Goal: Task Accomplishment & Management: Use online tool/utility

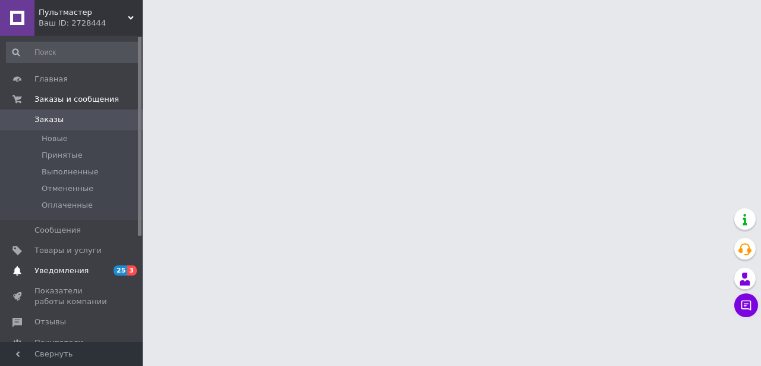
click at [77, 270] on span "Уведомления" at bounding box center [61, 270] width 54 height 11
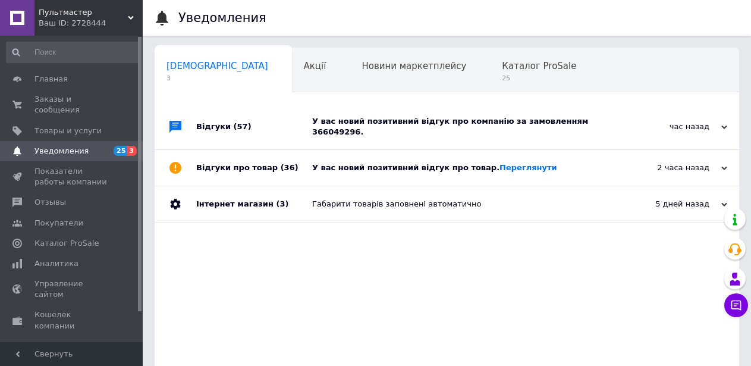
scroll to position [0, 5]
click at [723, 125] on use at bounding box center [724, 127] width 6 height 4
click at [526, 120] on div "У вас новий позитивний відгук про компанію за замовленням 366049296." at bounding box center [460, 126] width 296 height 21
click at [523, 121] on div "У вас новий позитивний відгук про компанію за замовленням 366049296." at bounding box center [460, 126] width 296 height 21
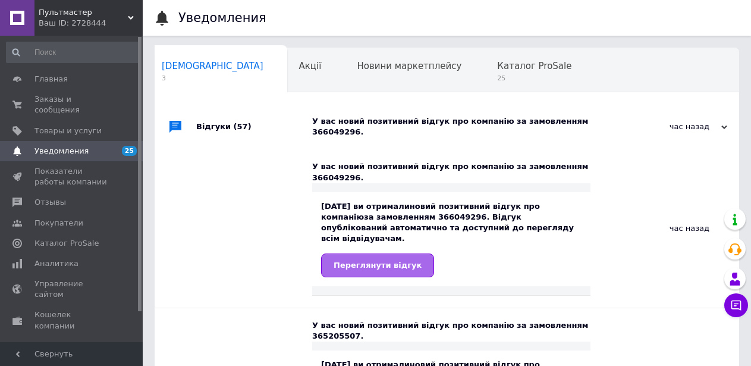
click at [402, 260] on span "Переглянути відгук" at bounding box center [377, 264] width 88 height 9
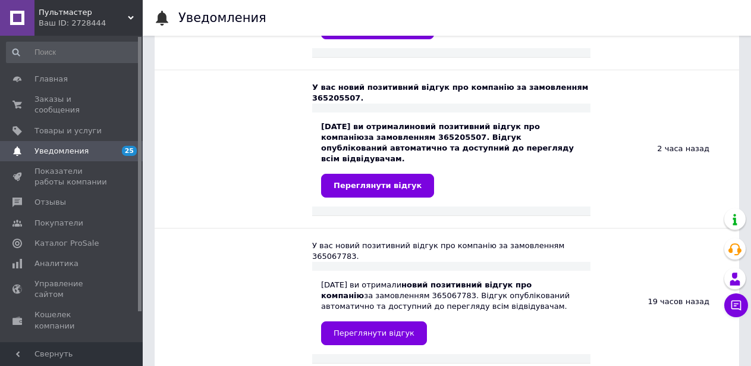
scroll to position [0, 0]
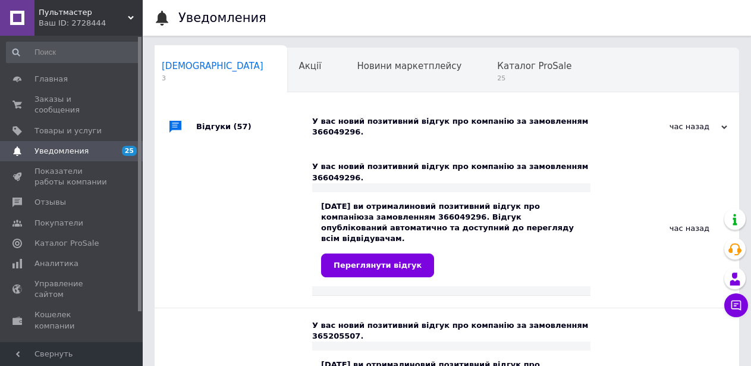
click at [104, 146] on span "Уведомления" at bounding box center [71, 151] width 75 height 11
click at [93, 96] on span "Заказы и сообщения" at bounding box center [71, 104] width 75 height 21
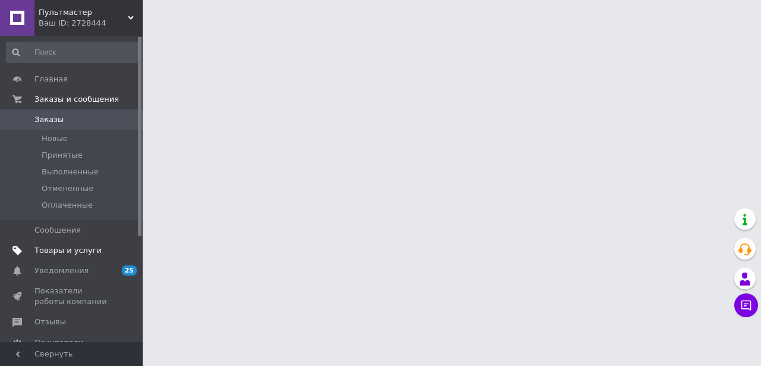
click at [80, 252] on span "Товары и услуги" at bounding box center [67, 250] width 67 height 11
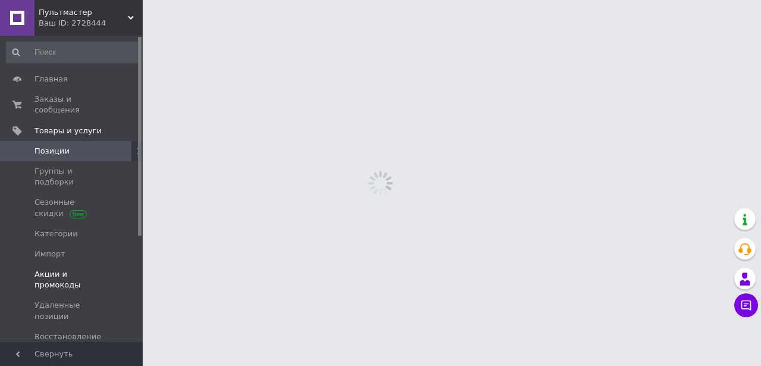
click at [82, 269] on span "Акции и промокоды" at bounding box center [71, 279] width 75 height 21
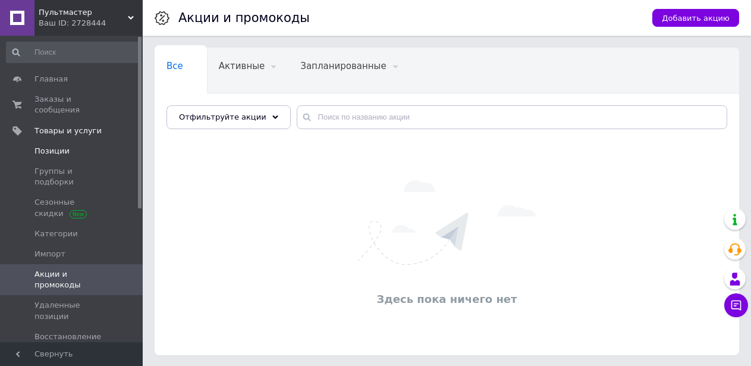
click at [60, 146] on span "Позиции" at bounding box center [51, 151] width 35 height 11
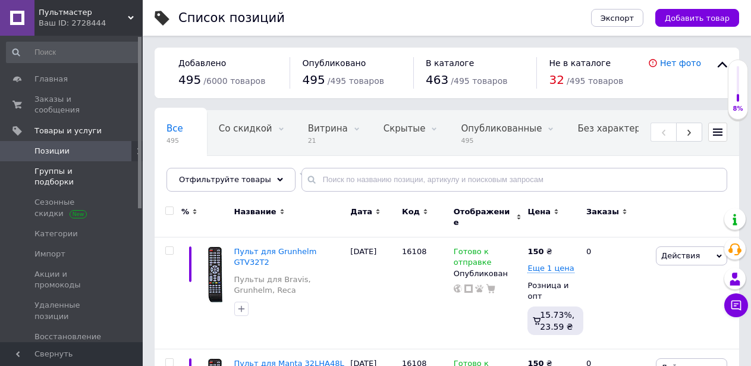
click at [88, 166] on span "Группы и подборки" at bounding box center [71, 176] width 75 height 21
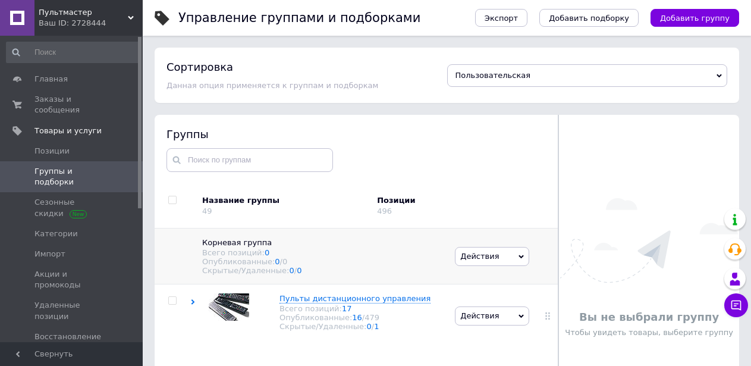
scroll to position [67, 0]
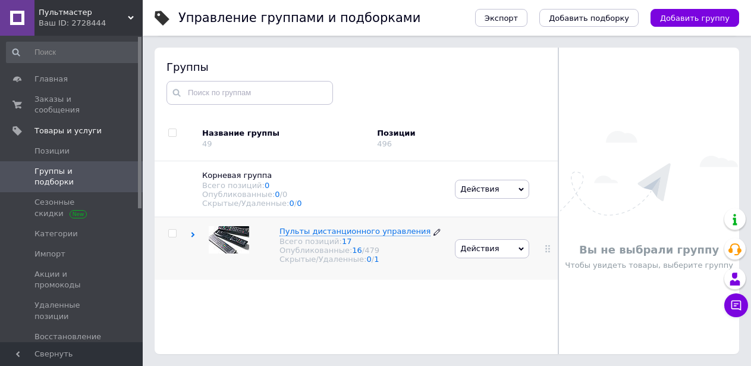
click at [320, 235] on span "Пульты дистанционного управления" at bounding box center [354, 230] width 151 height 9
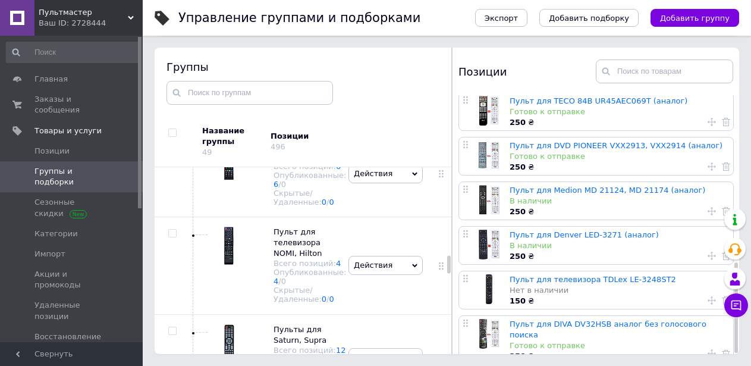
scroll to position [2318, 0]
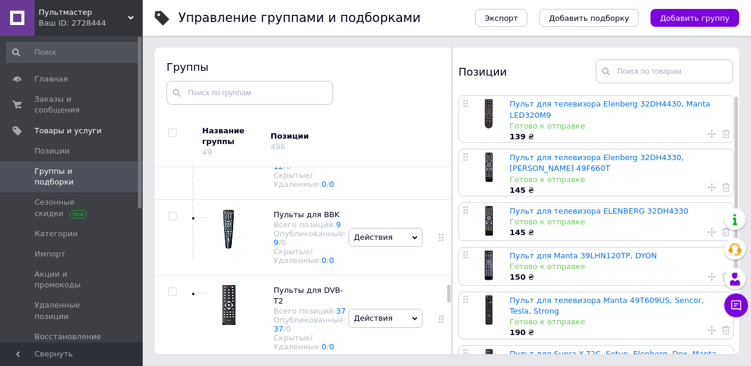
scroll to position [3091, 0]
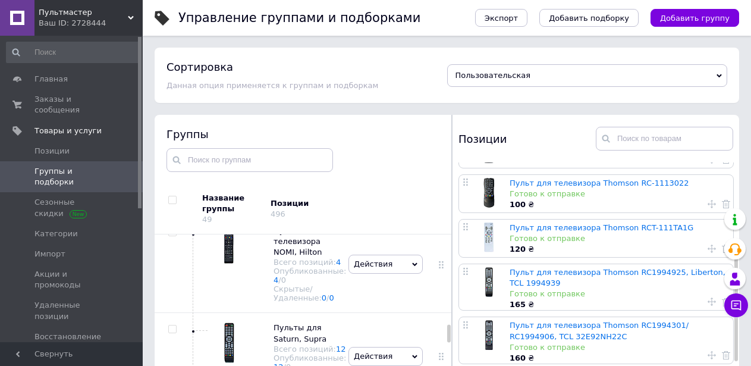
scroll to position [2308, 0]
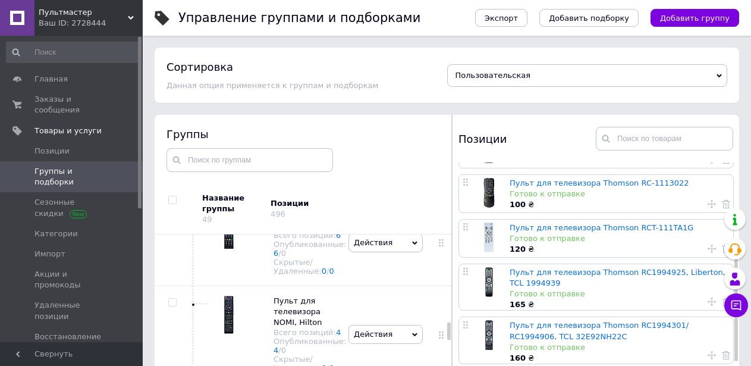
click at [297, 56] on span "Пульт для Elenberg, Manta" at bounding box center [304, 46] width 63 height 20
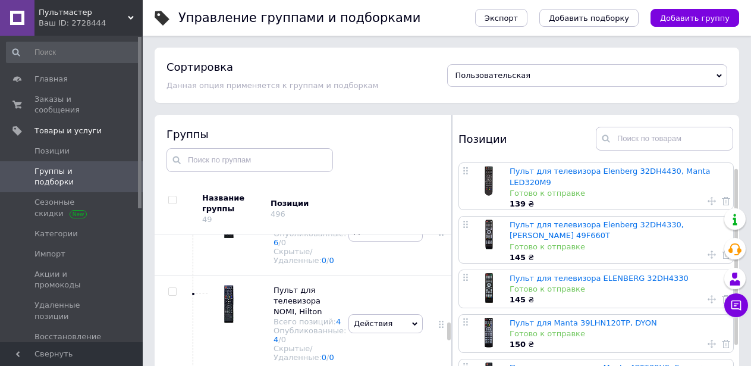
scroll to position [59, 0]
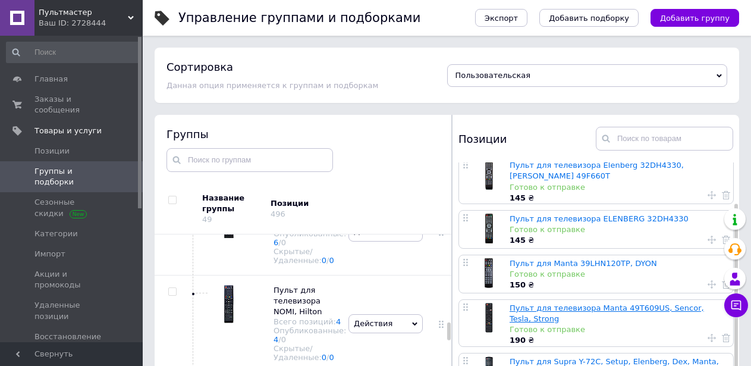
click at [562, 303] on link "Пульт для телевизора Manta 49T609US, Sencor, Tesla, Strong" at bounding box center [606, 313] width 194 height 20
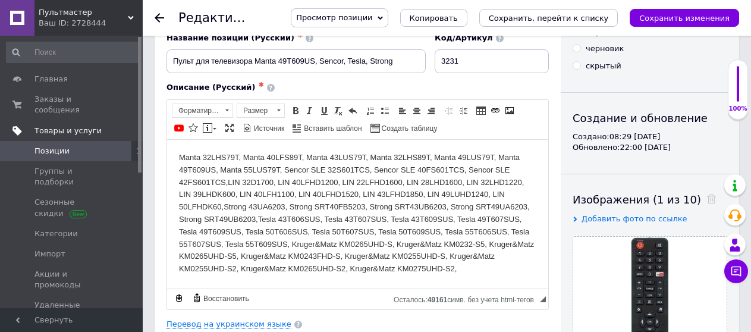
click at [68, 125] on span "Товары и услуги" at bounding box center [67, 130] width 67 height 11
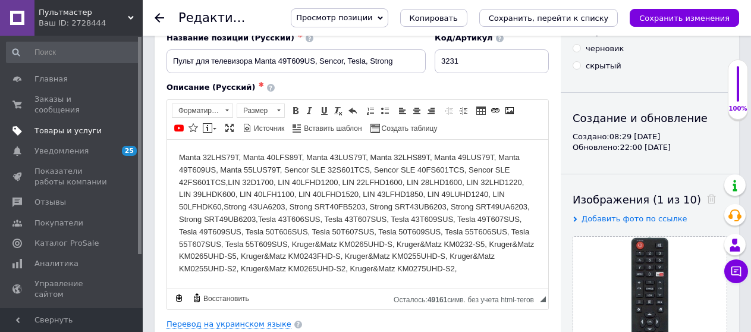
click at [68, 125] on span "Товары и услуги" at bounding box center [67, 130] width 67 height 11
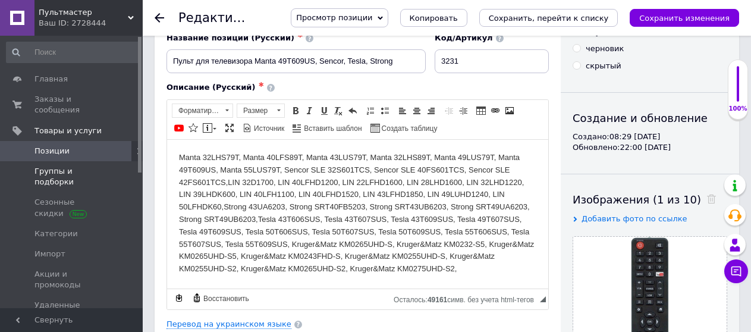
click at [62, 166] on span "Группы и подборки" at bounding box center [71, 176] width 75 height 21
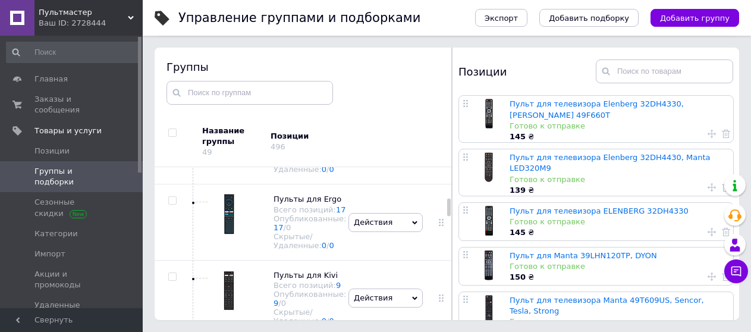
scroll to position [1070, 0]
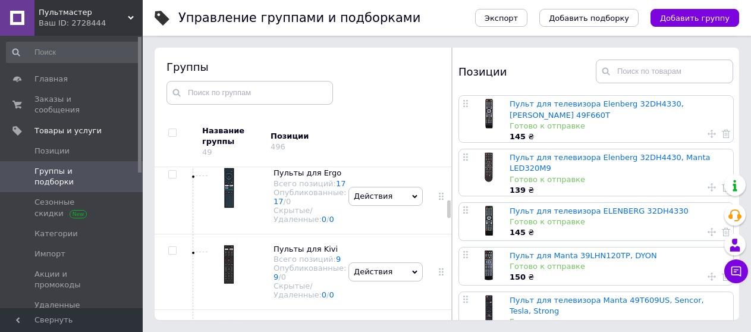
click at [290, 102] on span "Пульты для Liberton" at bounding box center [297, 92] width 48 height 20
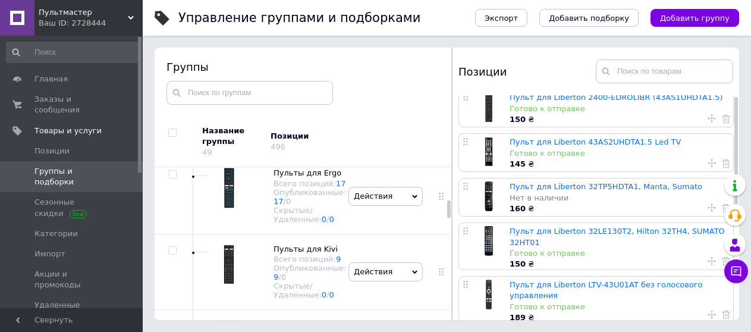
scroll to position [0, 0]
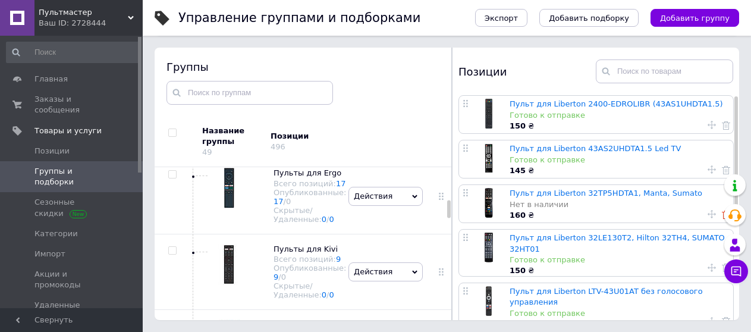
click at [722, 216] on use at bounding box center [726, 214] width 8 height 8
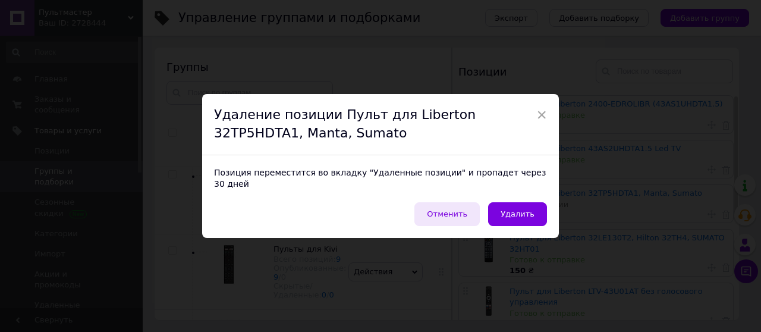
click at [458, 209] on span "Отменить" at bounding box center [447, 213] width 40 height 9
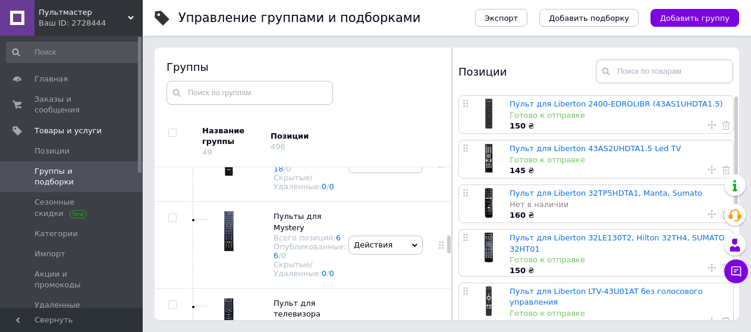
scroll to position [2259, 0]
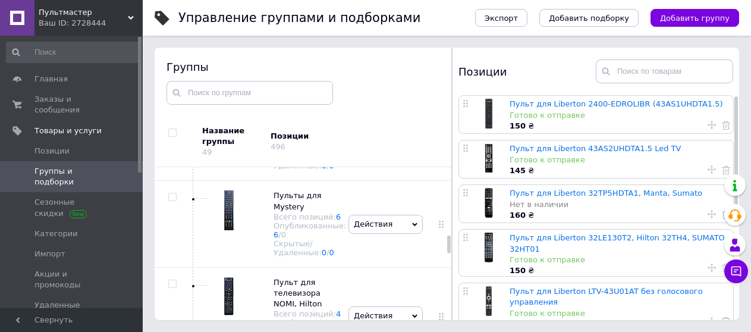
click at [306, 37] on span "Пульт для Elenberg, Manta" at bounding box center [304, 28] width 63 height 20
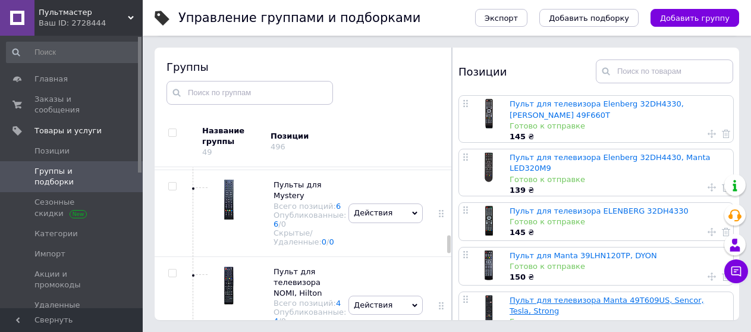
click at [603, 295] on link "Пульт для телевизора Manta 49T609US, Sencor, Tesla, Strong" at bounding box center [606, 305] width 194 height 20
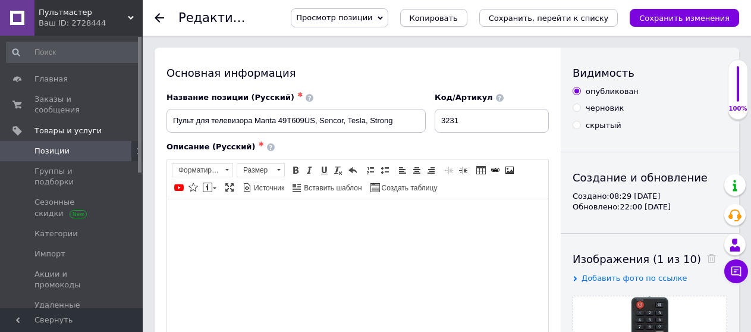
click at [458, 21] on span "Копировать" at bounding box center [434, 18] width 48 height 9
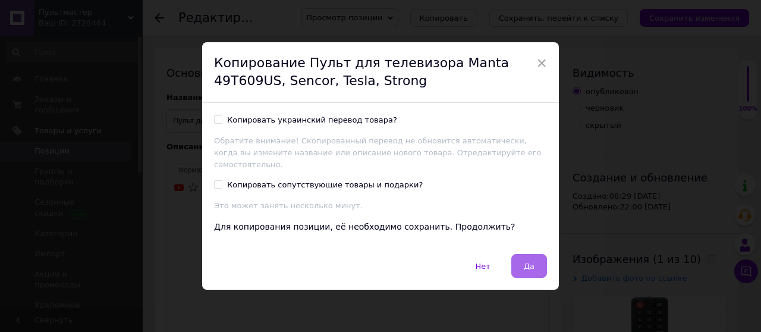
click at [524, 262] on span "Да" at bounding box center [529, 266] width 11 height 9
